Goal: Information Seeking & Learning: Learn about a topic

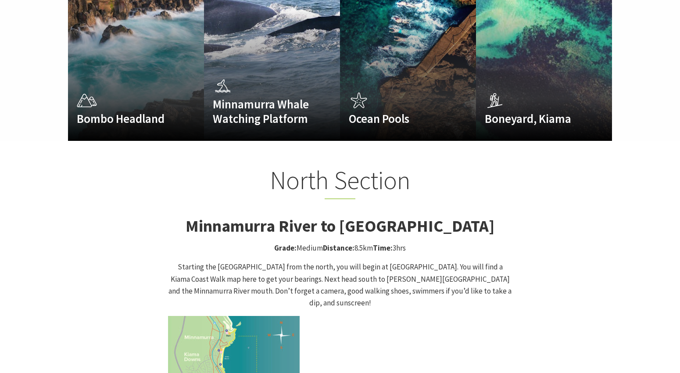
scroll to position [745, 0]
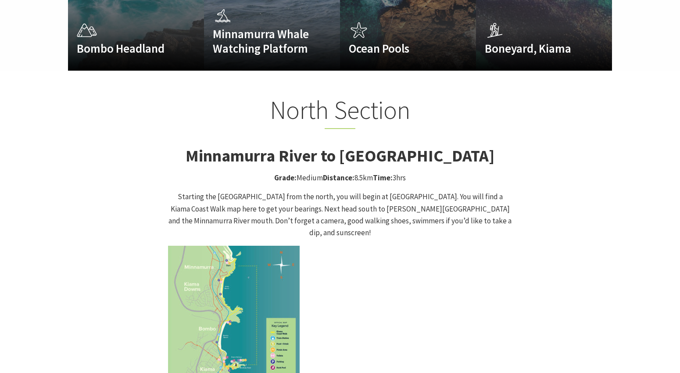
click at [246, 278] on img at bounding box center [234, 312] width 132 height 132
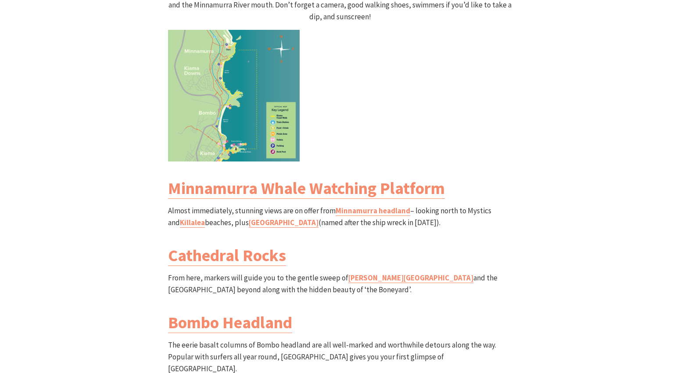
scroll to position [965, 0]
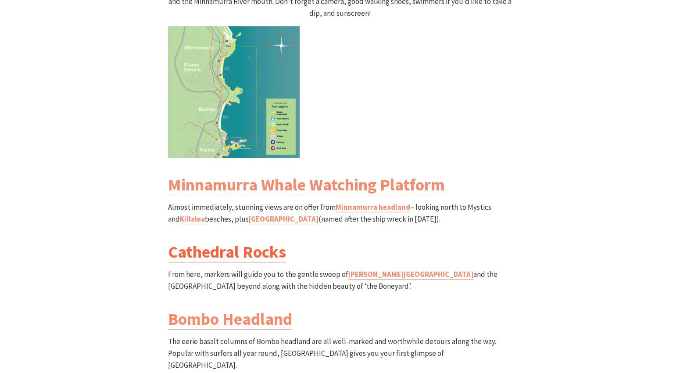
click at [256, 241] on link "Cathedral Rocks" at bounding box center [227, 251] width 118 height 21
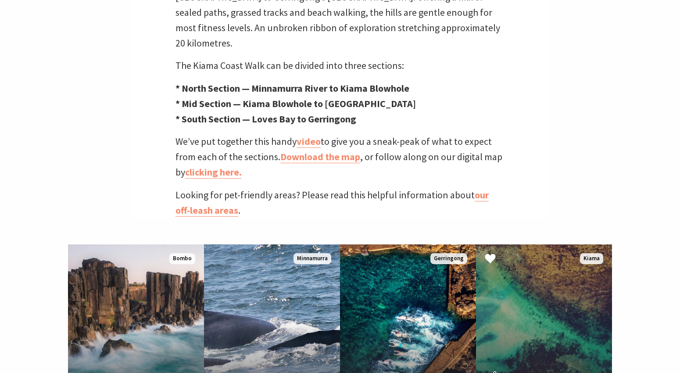
scroll to position [351, 0]
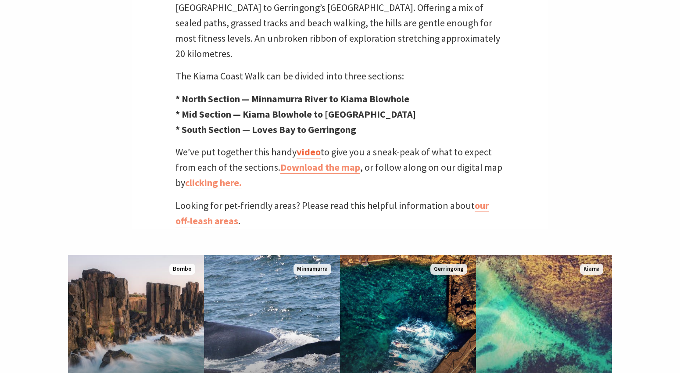
click at [308, 146] on link "video" at bounding box center [308, 152] width 24 height 13
click at [328, 161] on link "Download the map" at bounding box center [320, 167] width 80 height 13
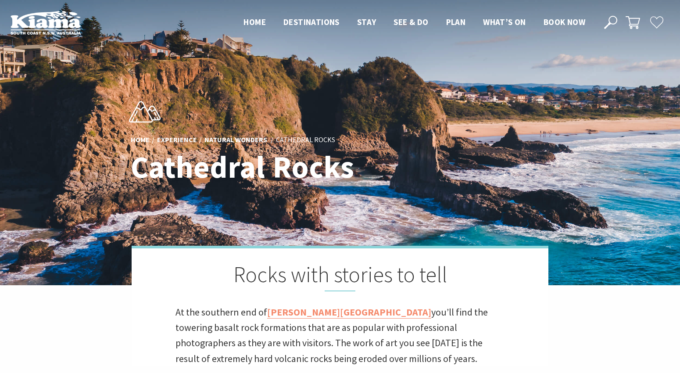
scroll to position [315, 690]
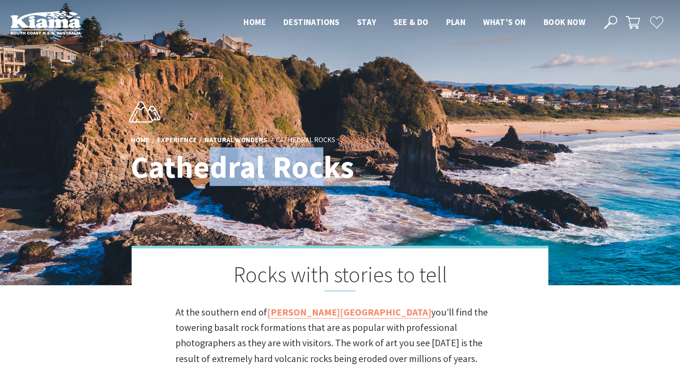
drag, startPoint x: 213, startPoint y: 182, endPoint x: 316, endPoint y: 181, distance: 103.5
click at [316, 181] on h1 "Cathedral Rocks" at bounding box center [255, 167] width 248 height 34
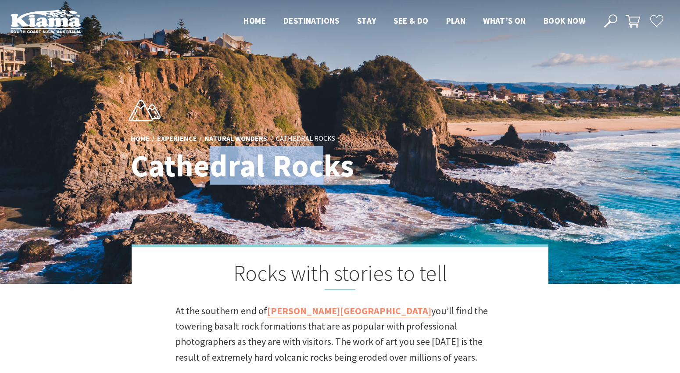
scroll to position [0, 0]
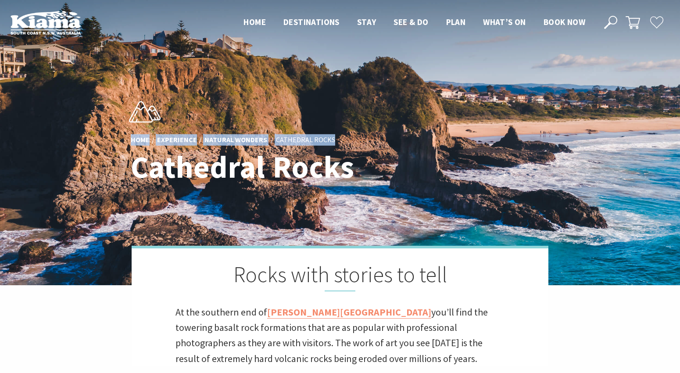
click at [521, 129] on div "Home Experience Natural Wonders Cathedral Rocks Cathedral Rocks" at bounding box center [339, 142] width 425 height 110
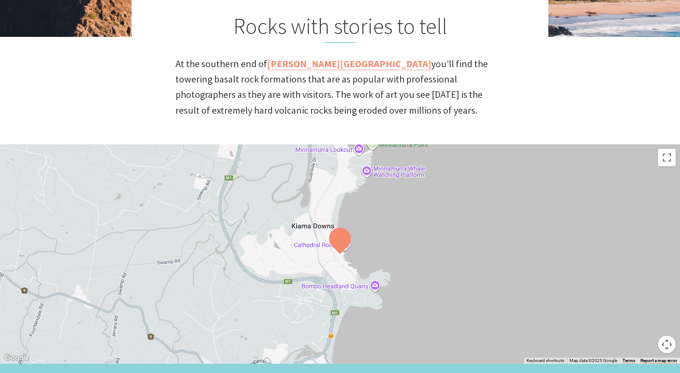
scroll to position [263, 0]
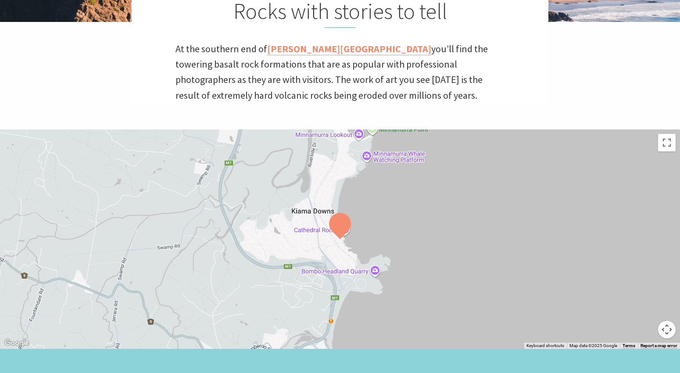
click at [342, 229] on img at bounding box center [340, 226] width 22 height 26
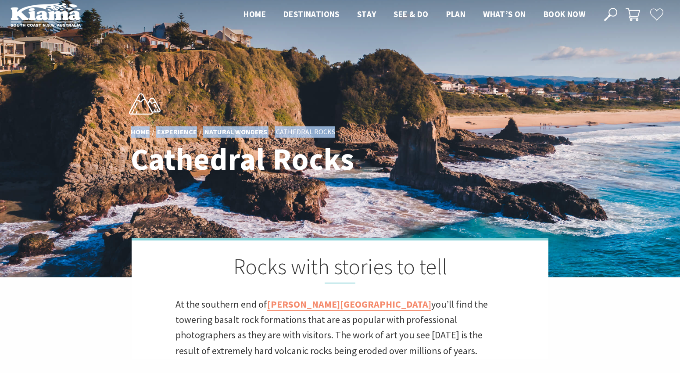
scroll to position [0, 0]
